Goal: Navigation & Orientation: Go to known website

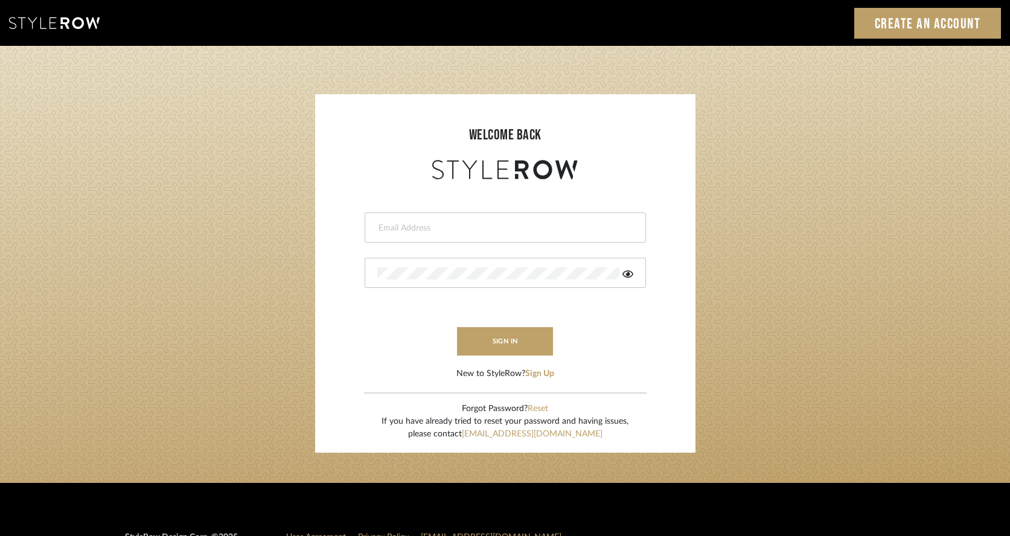
click at [569, 230] on input "email" at bounding box center [503, 228] width 253 height 12
click at [515, 223] on input "email" at bounding box center [495, 228] width 236 height 12
click at [522, 243] on div "This field is required" at bounding box center [505, 249] width 281 height 13
click at [524, 235] on div at bounding box center [505, 227] width 281 height 30
click at [517, 228] on input "email" at bounding box center [495, 228] width 236 height 12
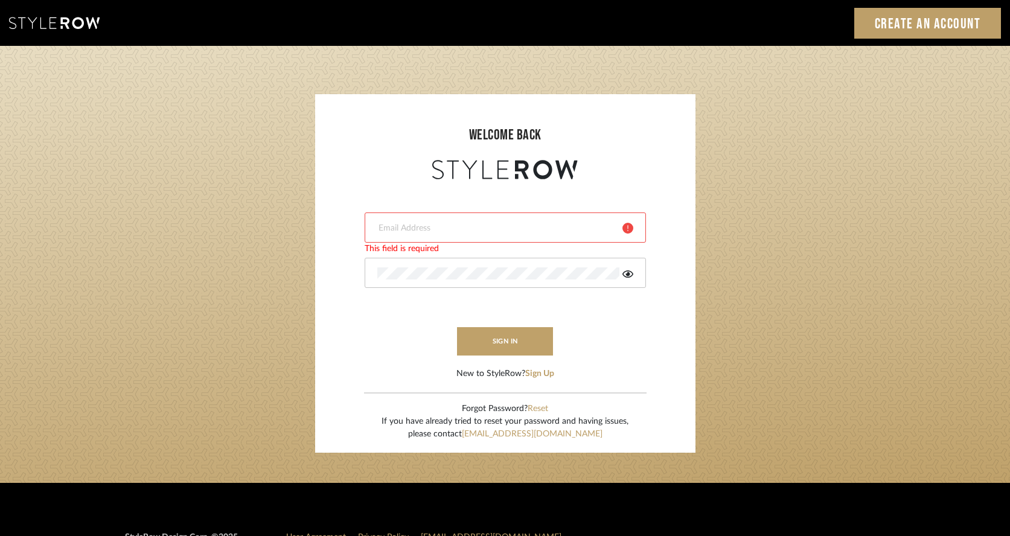
click at [494, 222] on input "email" at bounding box center [495, 228] width 236 height 12
type input "[PERSON_NAME][EMAIL_ADDRESS][DOMAIN_NAME]"
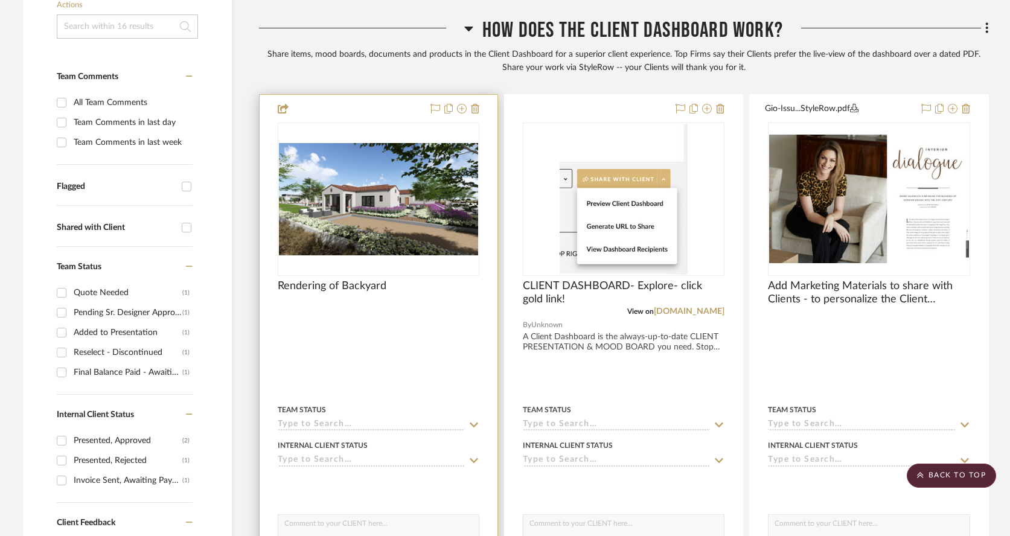
scroll to position [337, 0]
